Goal: Task Accomplishment & Management: Use online tool/utility

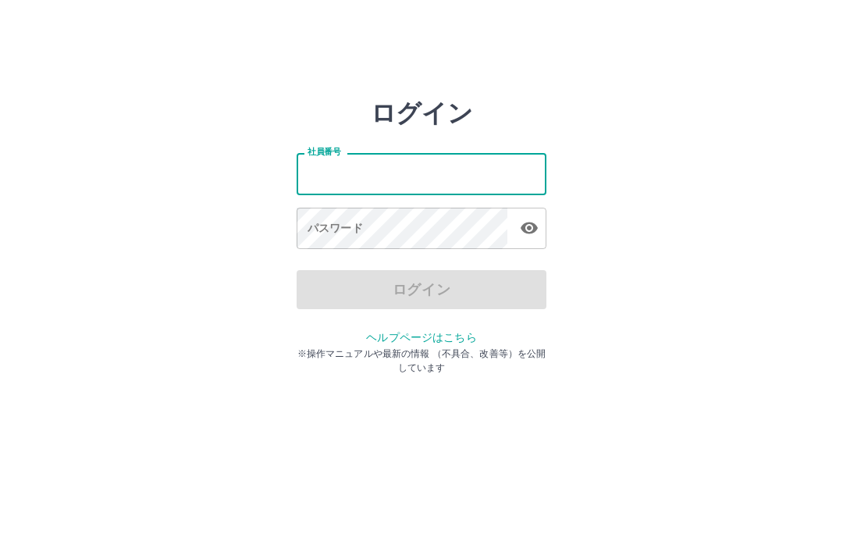
type input "*******"
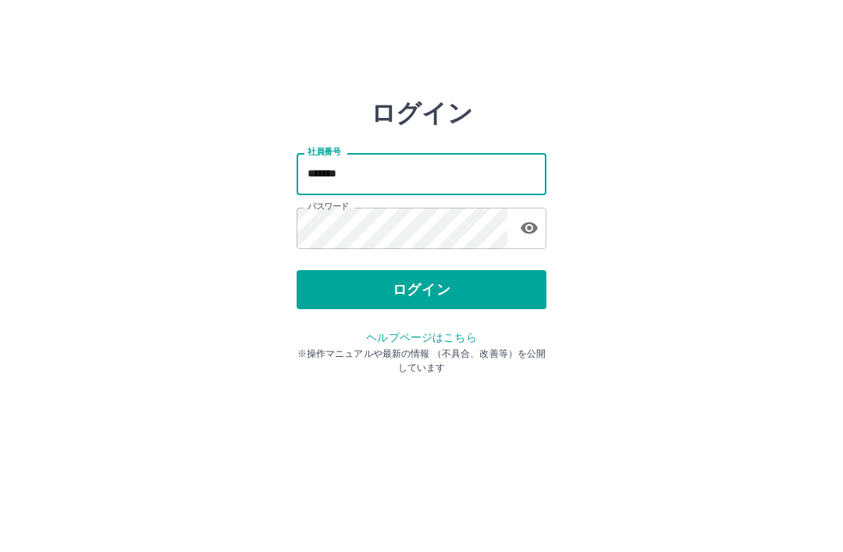
click at [441, 272] on button "ログイン" at bounding box center [421, 289] width 250 height 39
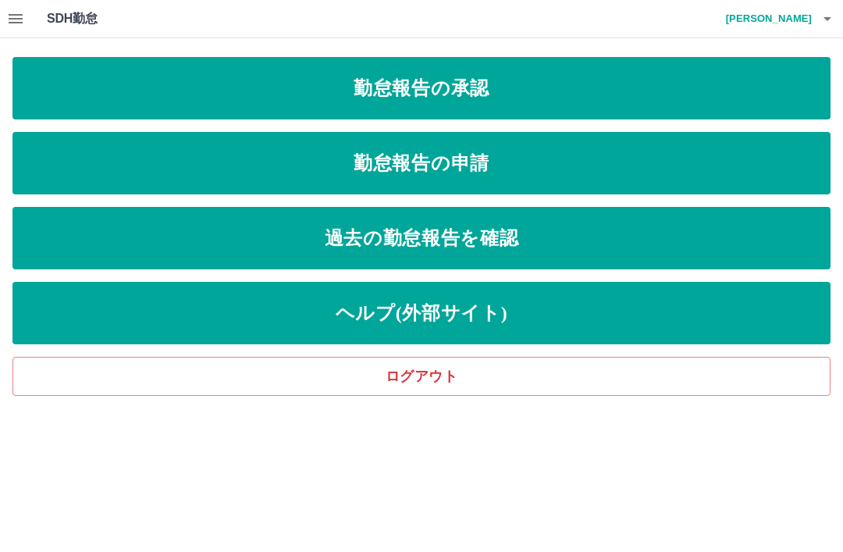
click at [399, 76] on link "勤怠報告の承認" at bounding box center [421, 88] width 818 height 62
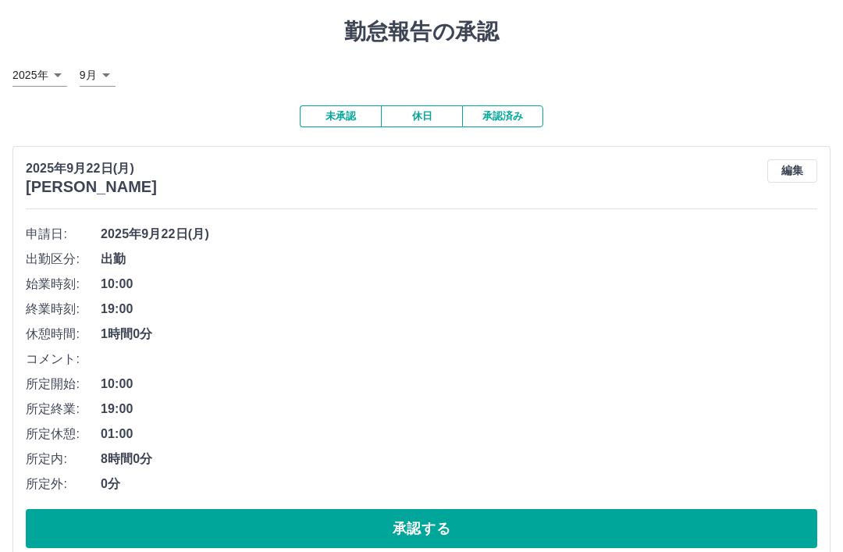
click at [429, 530] on button "承認する" at bounding box center [421, 529] width 791 height 39
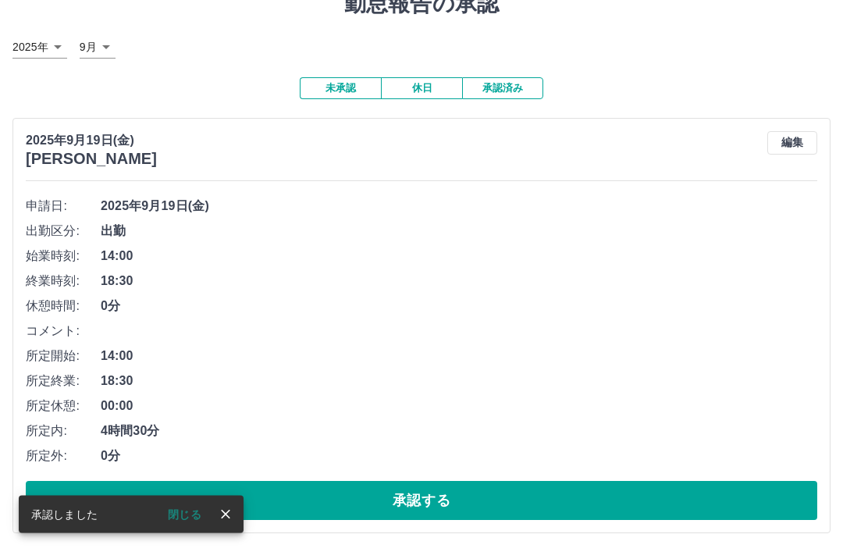
scroll to position [66, 0]
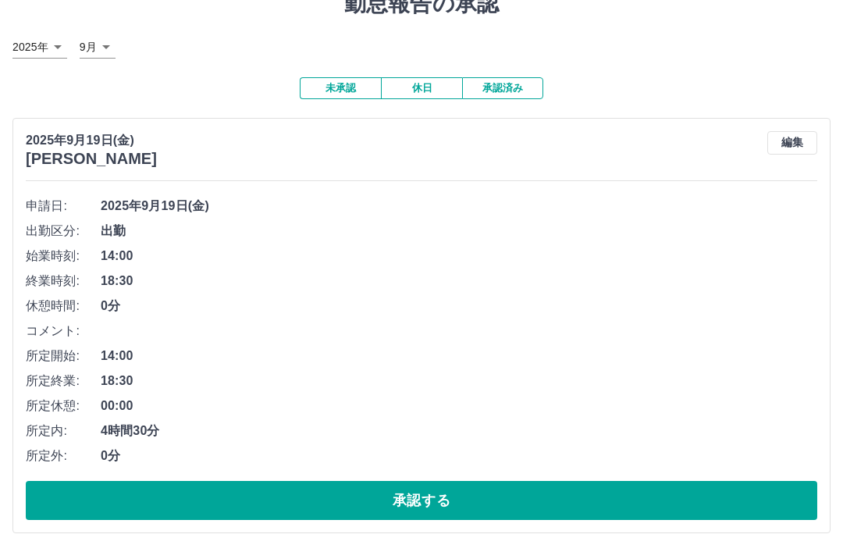
click at [421, 488] on button "承認する" at bounding box center [421, 500] width 791 height 39
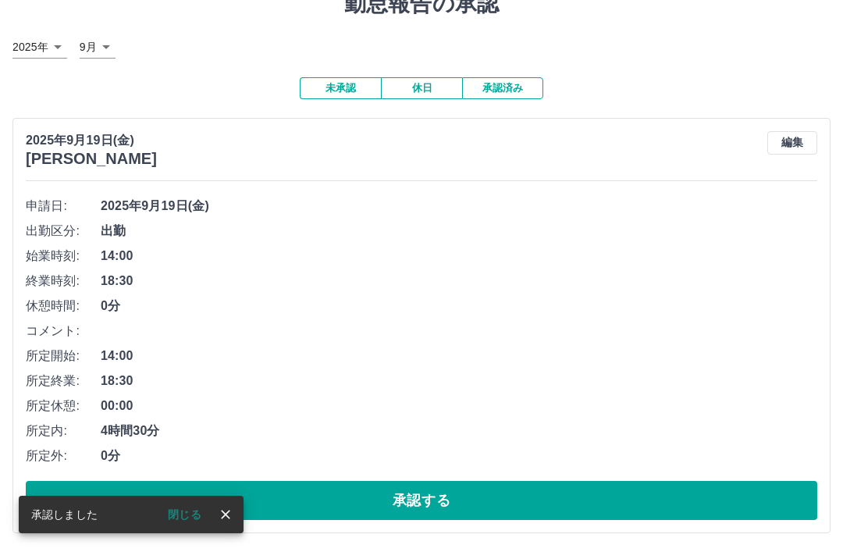
click at [426, 494] on button "承認する" at bounding box center [421, 500] width 791 height 39
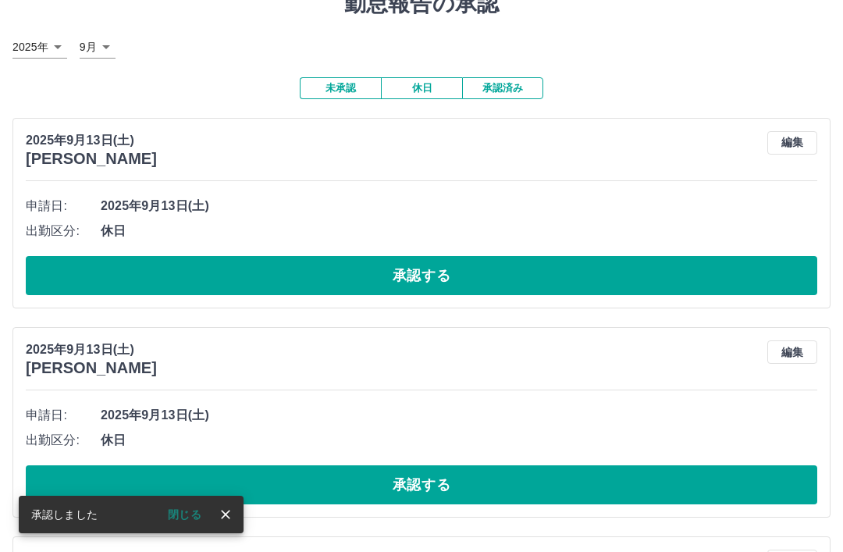
click at [435, 270] on button "承認する" at bounding box center [421, 275] width 791 height 39
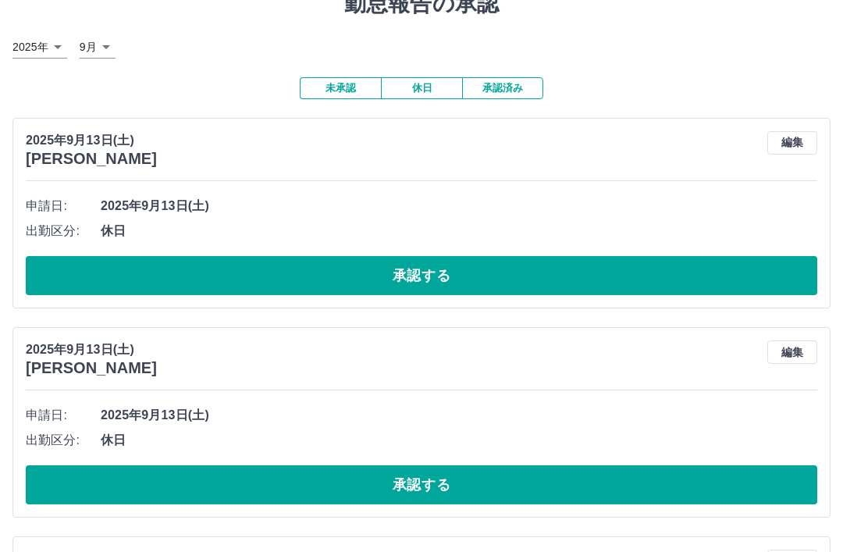
click at [388, 267] on button "承認する" at bounding box center [421, 275] width 791 height 39
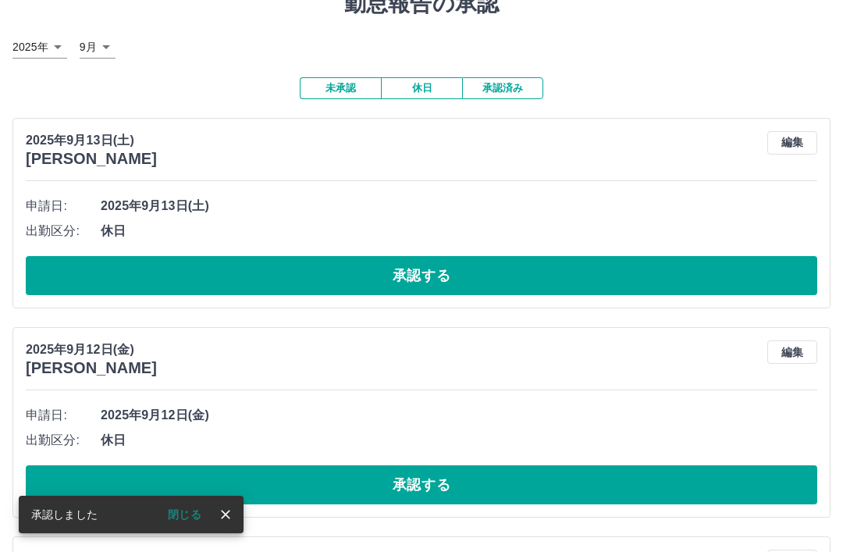
click at [428, 265] on button "承認する" at bounding box center [421, 275] width 791 height 39
click at [410, 260] on button "承認する" at bounding box center [421, 275] width 791 height 39
click at [445, 269] on button "承認する" at bounding box center [421, 275] width 791 height 39
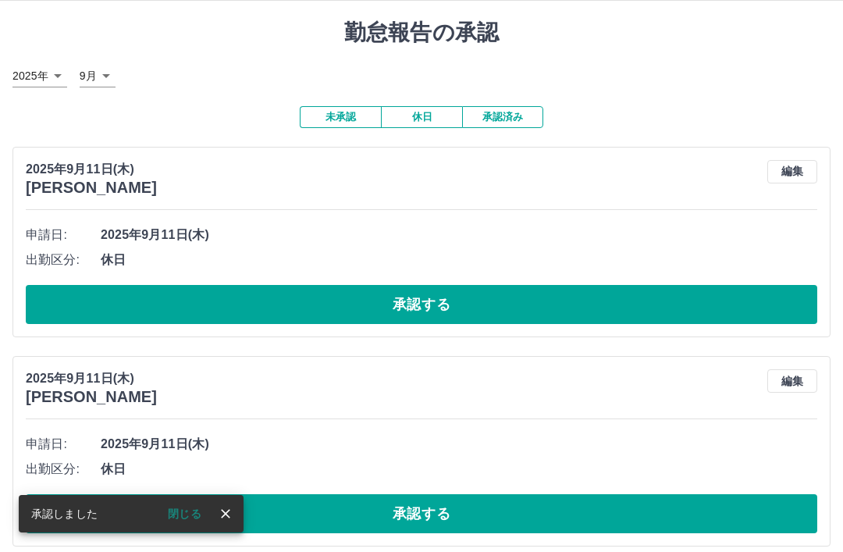
scroll to position [48, 0]
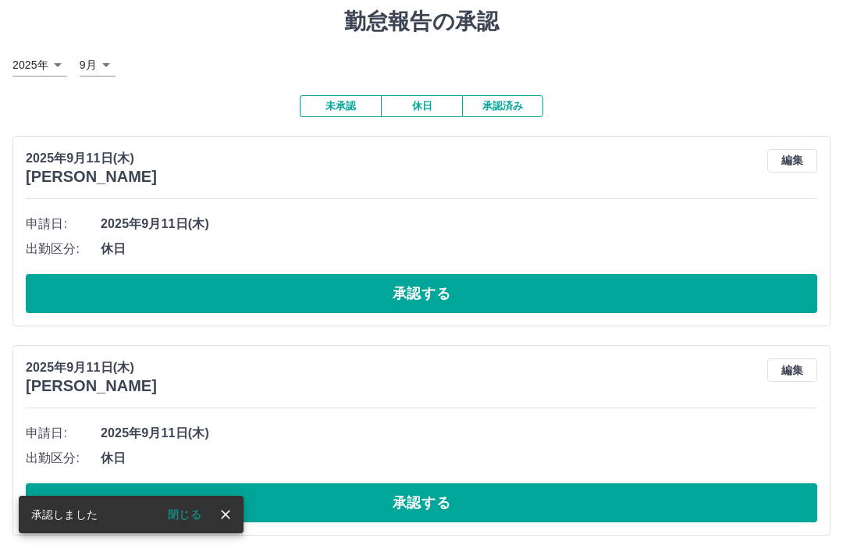
click at [430, 291] on button "承認する" at bounding box center [421, 293] width 791 height 39
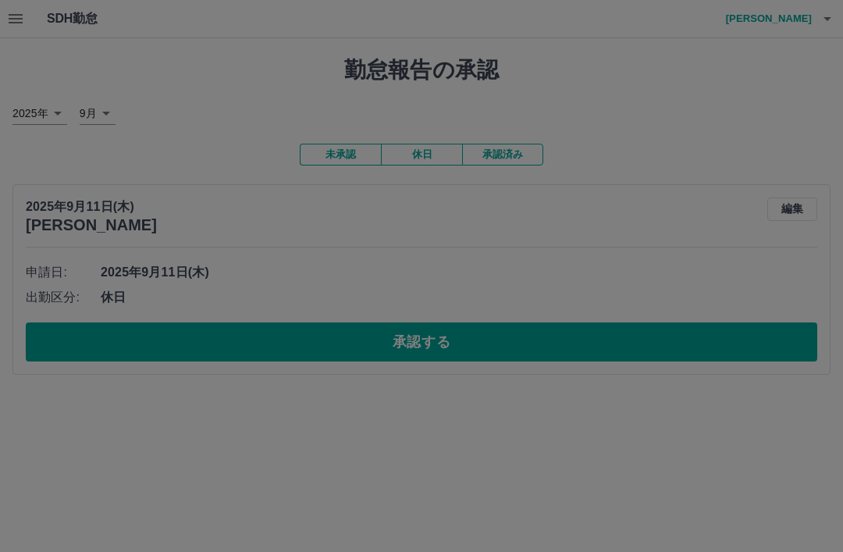
scroll to position [0, 0]
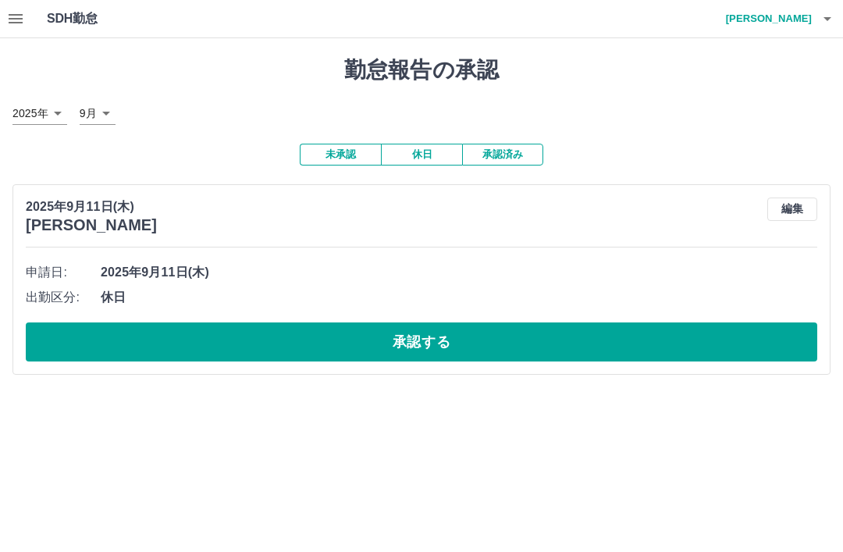
click at [428, 322] on button "承認する" at bounding box center [421, 341] width 791 height 39
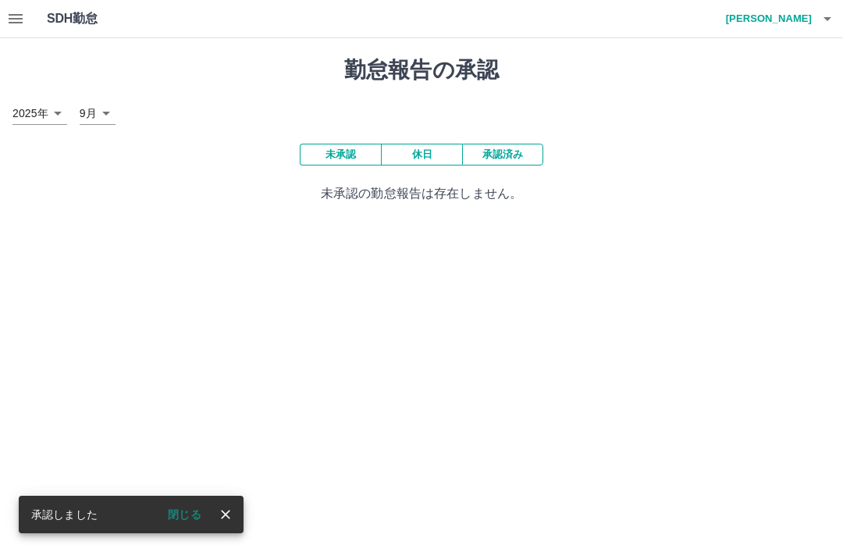
click at [519, 154] on button "承認済み" at bounding box center [502, 155] width 81 height 22
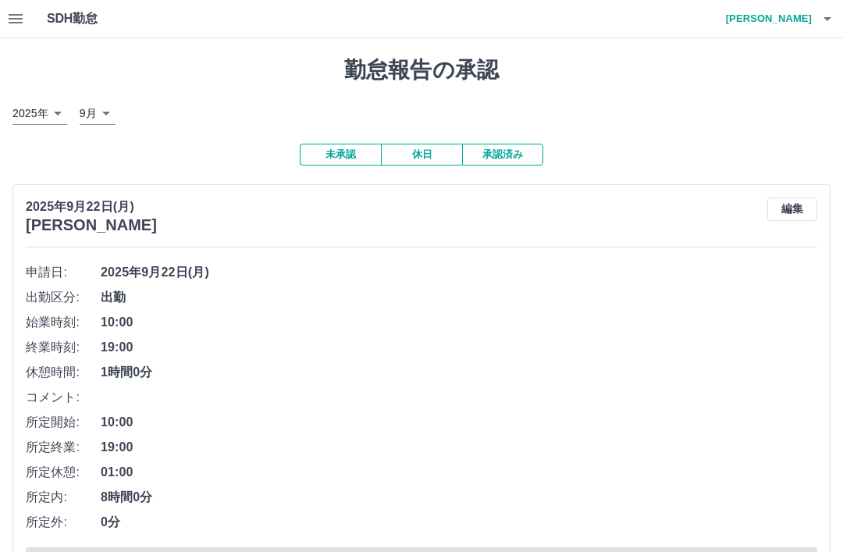
click at [801, 19] on h4 "[PERSON_NAME]" at bounding box center [765, 18] width 94 height 37
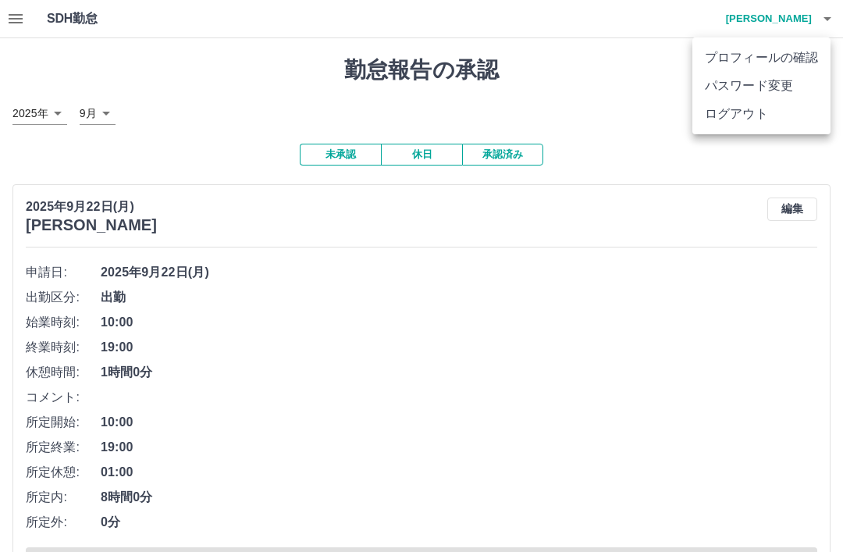
click at [740, 120] on li "ログアウト" at bounding box center [761, 114] width 138 height 28
